Goal: Information Seeking & Learning: Find specific fact

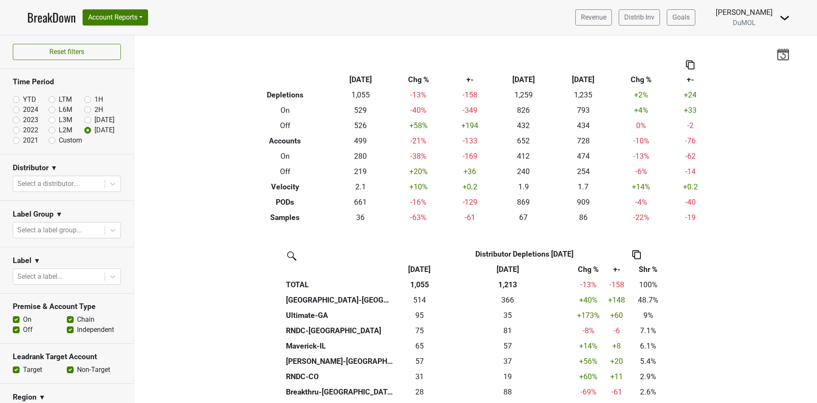
scroll to position [319, 0]
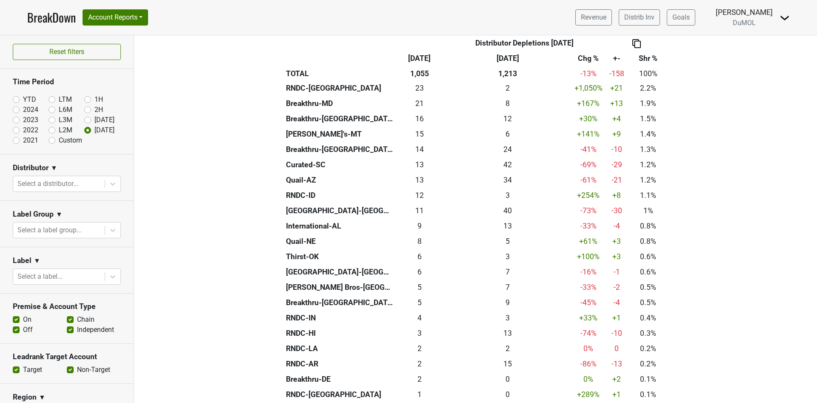
click at [43, 22] on link "BreakDown" at bounding box center [51, 18] width 49 height 18
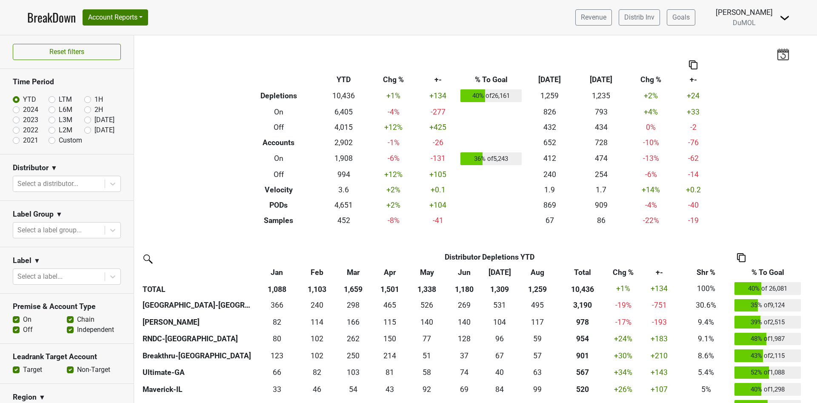
scroll to position [192, 0]
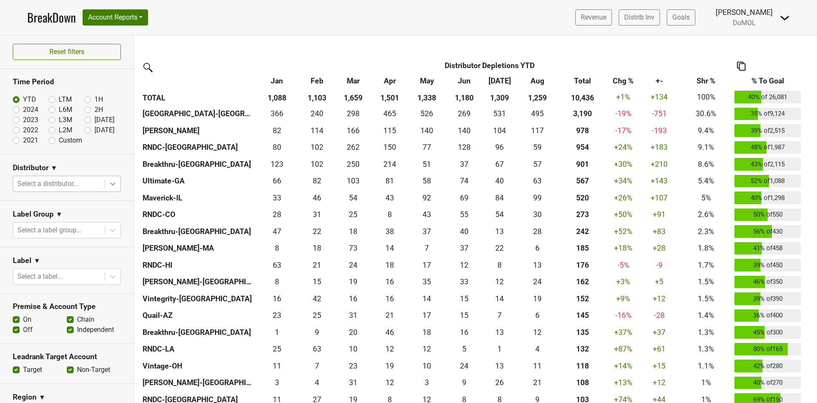
click at [105, 177] on div at bounding box center [112, 183] width 15 height 15
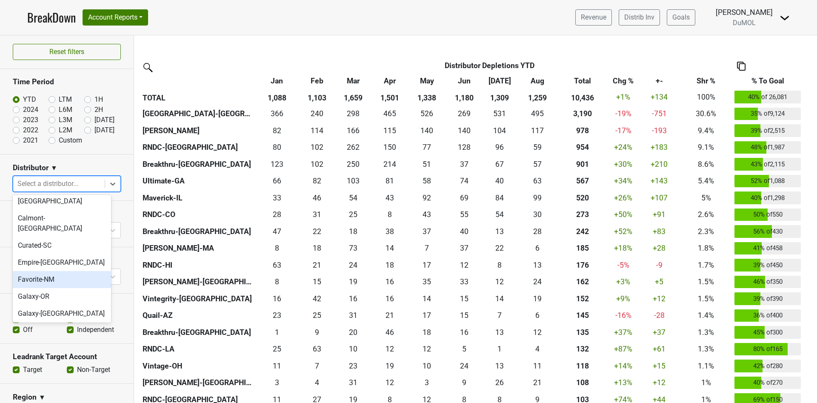
scroll to position [255, 0]
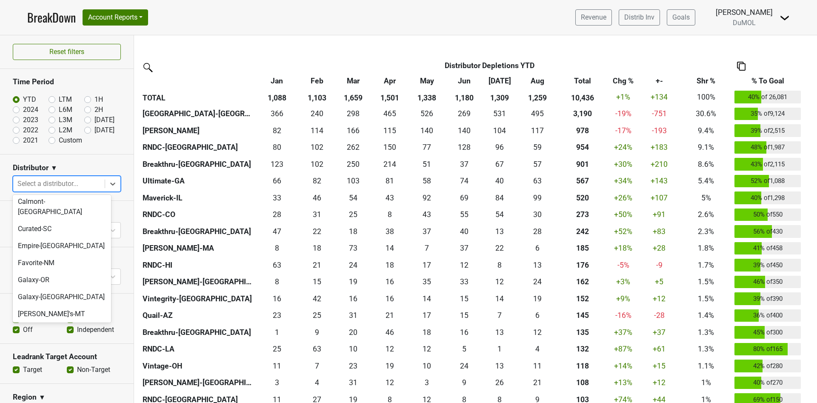
click at [68, 323] on div "[GEOGRAPHIC_DATA]-[GEOGRAPHIC_DATA]" at bounding box center [62, 336] width 98 height 27
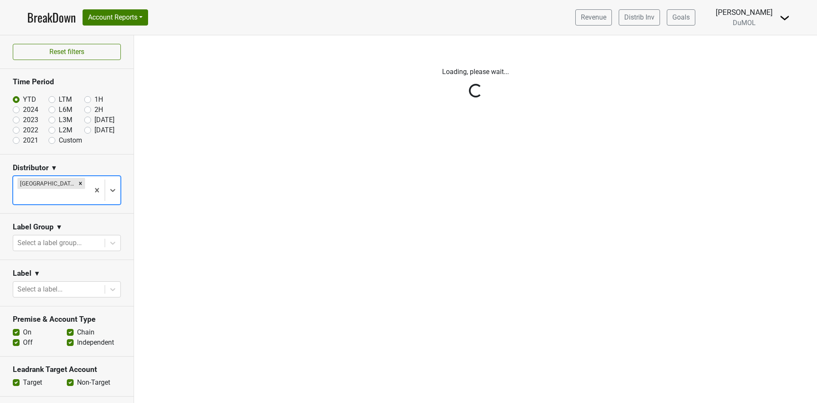
scroll to position [0, 0]
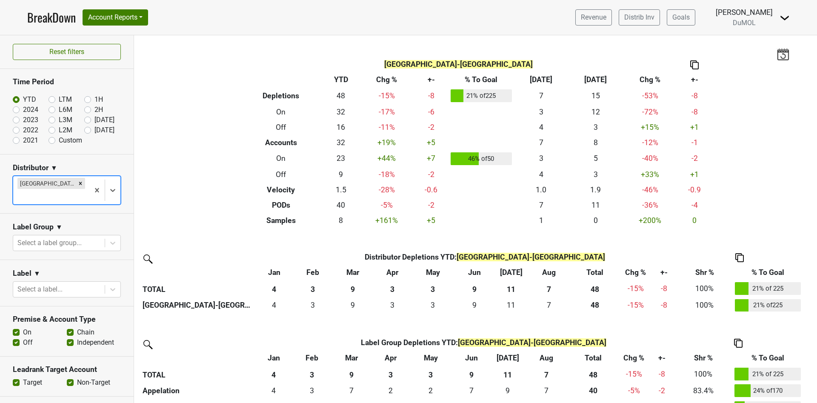
click at [23, 110] on label "2024" at bounding box center [30, 110] width 15 height 10
click at [18, 110] on input "2024" at bounding box center [30, 109] width 34 height 9
radio input "true"
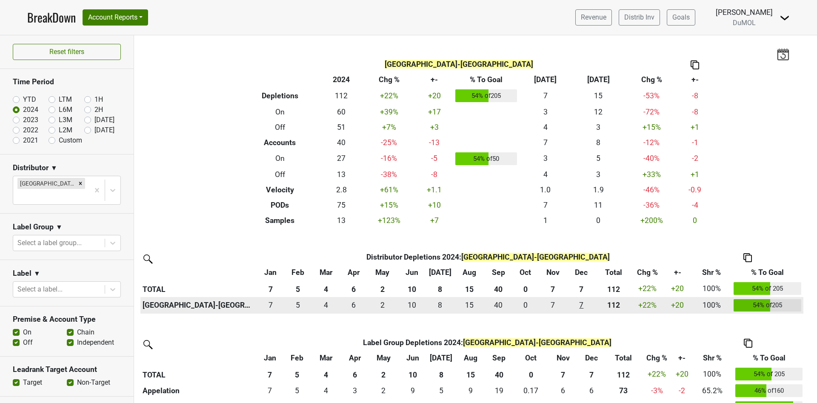
click at [580, 303] on div "7.499 7" at bounding box center [582, 305] width 24 height 11
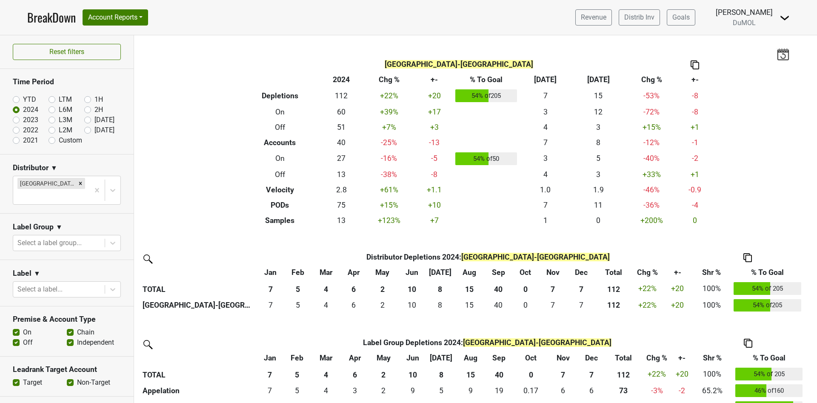
click at [23, 121] on label "2023" at bounding box center [30, 120] width 15 height 10
click at [14, 121] on input "2023" at bounding box center [30, 119] width 34 height 9
radio input "true"
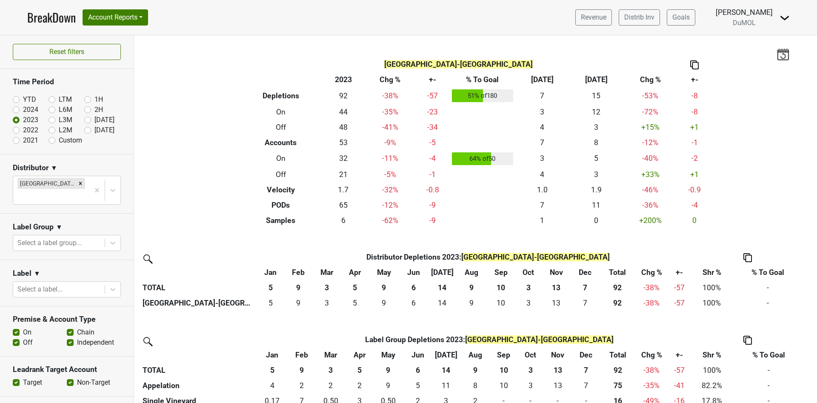
click at [23, 108] on label "2024" at bounding box center [30, 110] width 15 height 10
click at [15, 108] on input "2024" at bounding box center [30, 109] width 34 height 9
radio input "true"
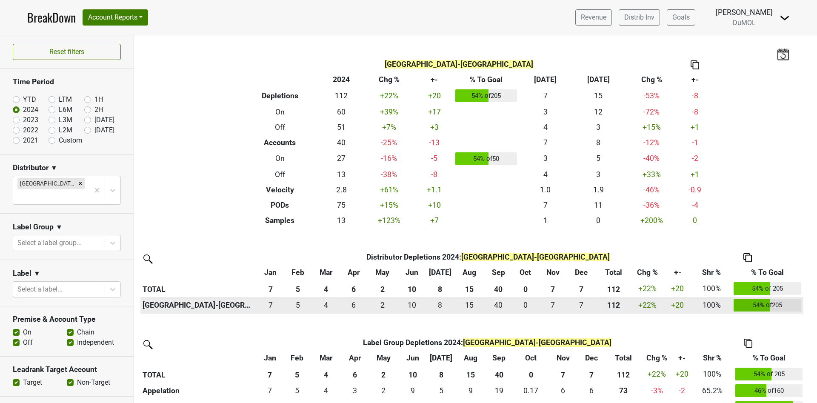
click at [613, 303] on div "111.667 112" at bounding box center [614, 305] width 32 height 11
click at [496, 304] on div "40.334 40" at bounding box center [498, 305] width 24 height 11
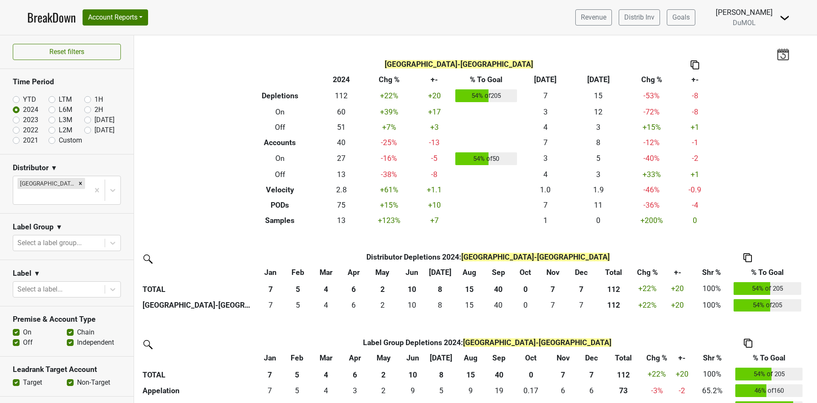
click at [23, 120] on label "2023" at bounding box center [30, 120] width 15 height 10
click at [18, 120] on input "2023" at bounding box center [30, 119] width 34 height 9
radio input "true"
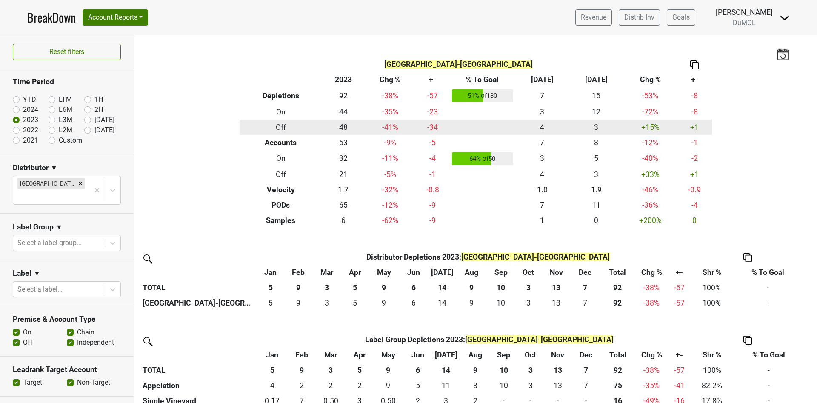
click at [338, 127] on td "48" at bounding box center [343, 127] width 43 height 15
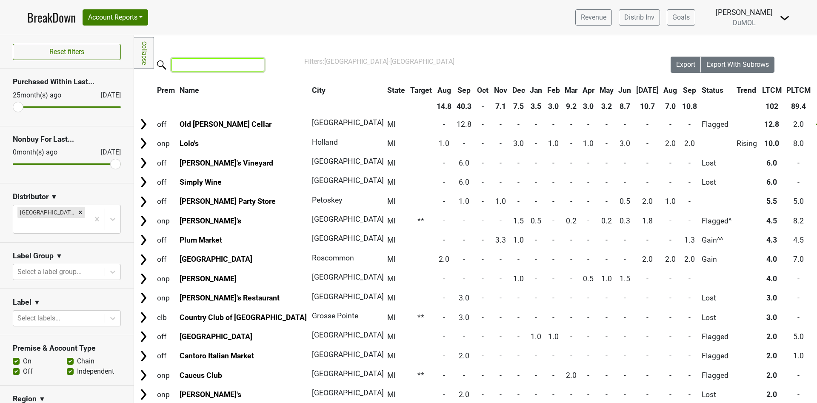
click at [193, 69] on input "search" at bounding box center [218, 64] width 93 height 13
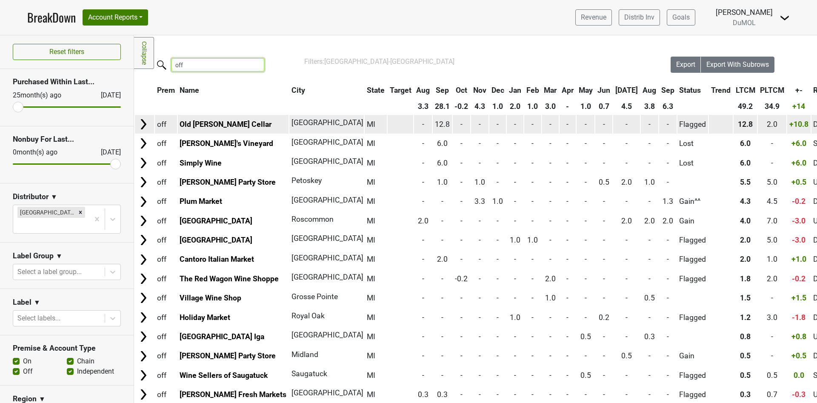
type input "off"
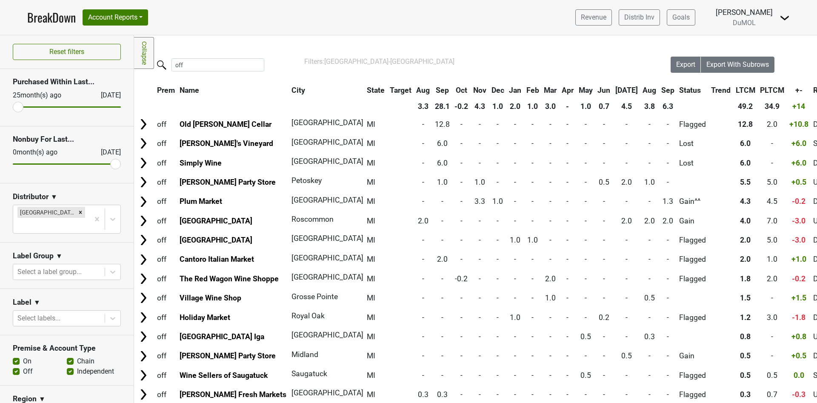
drag, startPoint x: 256, startPoint y: 119, endPoint x: 177, endPoint y: 117, distance: 78.8
click at [176, 117] on tr "off Old Woodward Cellar Birmingham MI - 12.8 - - - - - - - - - - - Flagged" at bounding box center [672, 124] width 1074 height 18
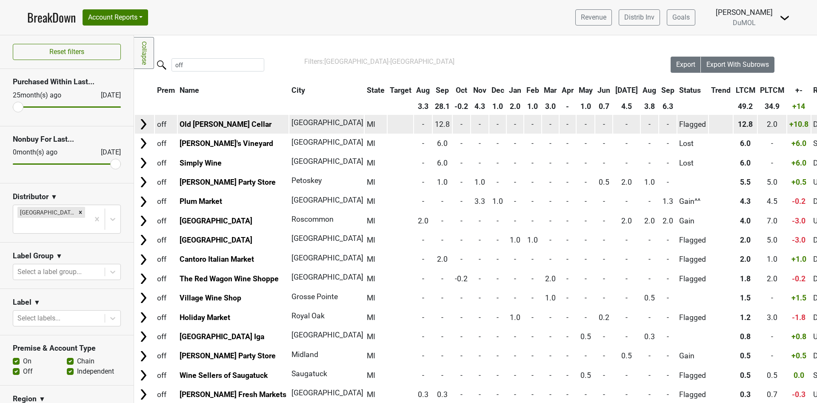
copy tr "Old [PERSON_NAME] Cellar"
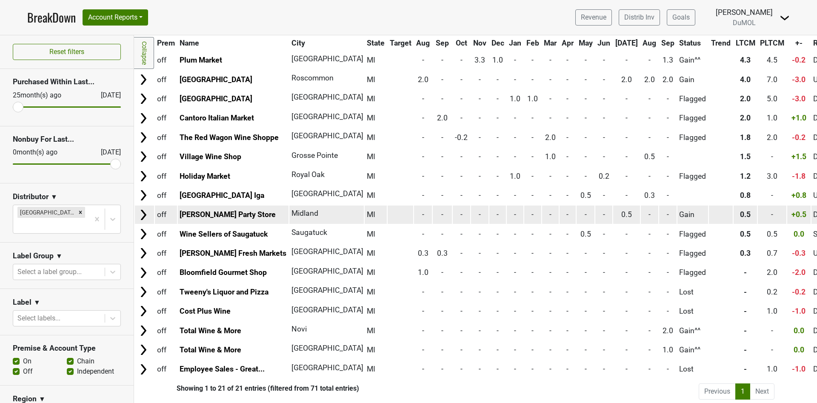
scroll to position [155, 0]
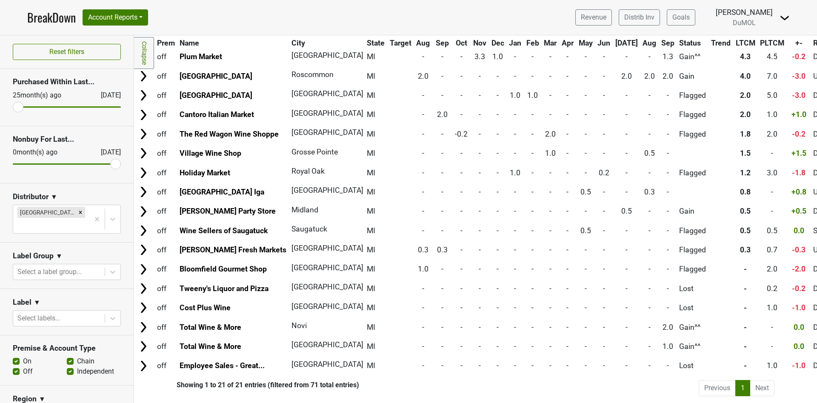
click at [755, 380] on li "Next" at bounding box center [762, 388] width 24 height 16
